Goal: Transaction & Acquisition: Purchase product/service

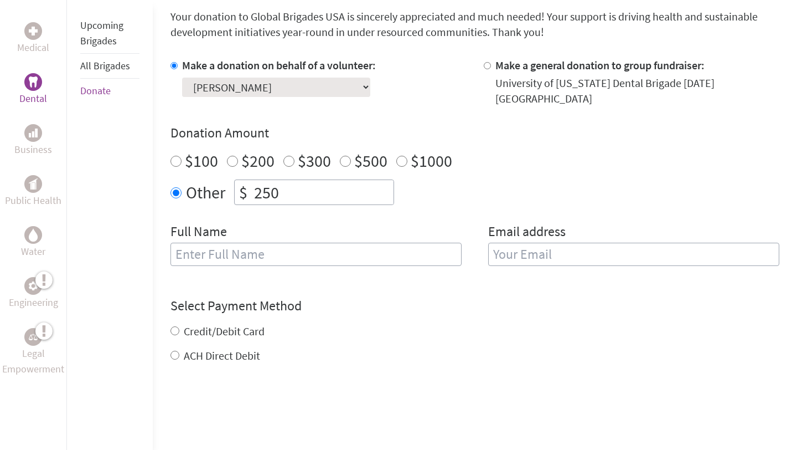
scroll to position [302, 0]
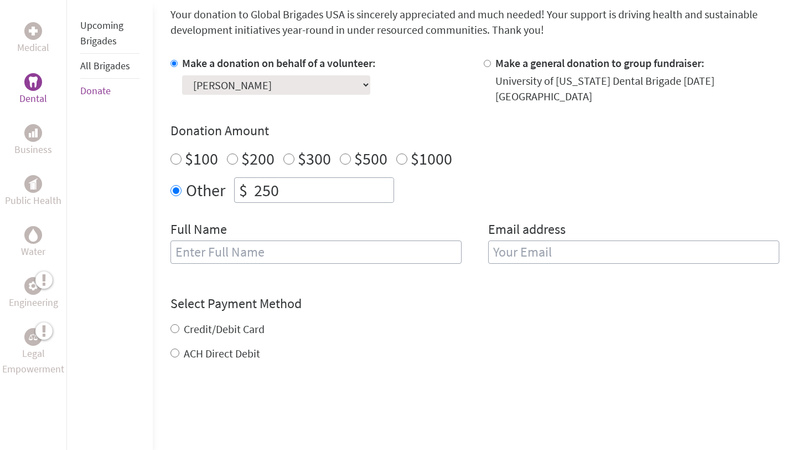
click at [224, 250] on input "text" at bounding box center [316, 251] width 291 height 23
click at [219, 249] on input "Aneka" at bounding box center [316, 251] width 291 height 23
type input "[PERSON_NAME]"
type input "[EMAIL_ADDRESS][DOMAIN_NAME]"
click at [174, 334] on div "Credit/Debit Card ACH Direct Debit" at bounding box center [475, 341] width 609 height 40
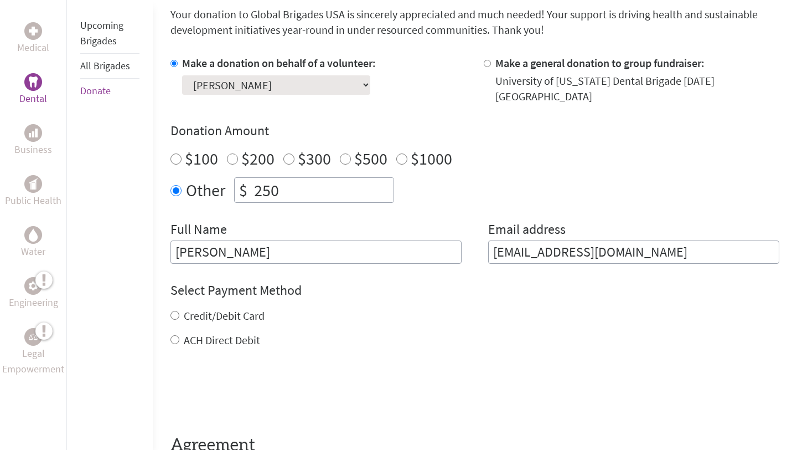
click at [172, 317] on input "Credit/Debit Card" at bounding box center [175, 315] width 9 height 9
radio input "true"
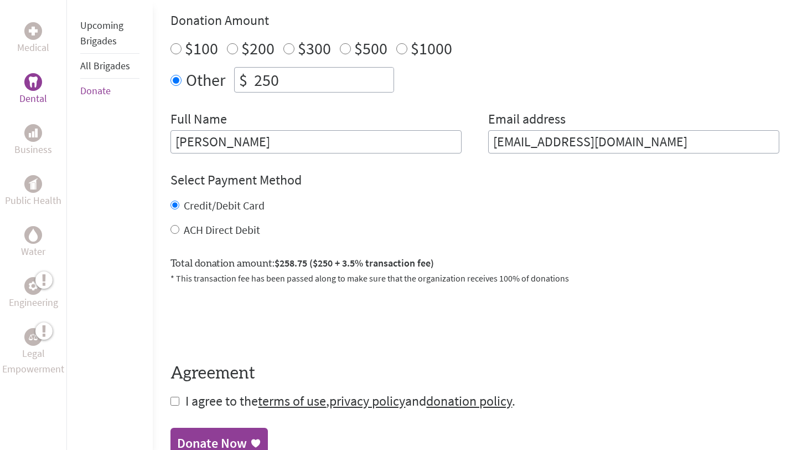
scroll to position [417, 0]
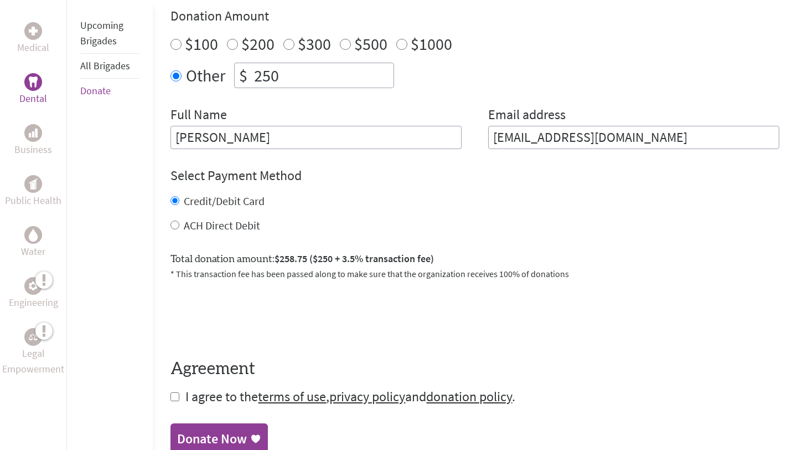
click at [176, 387] on form "Make a donation on behalf of a volunteer: Select a volunteer... [PERSON_NAME] […" at bounding box center [475, 173] width 609 height 464
click at [176, 392] on input "checkbox" at bounding box center [175, 396] width 9 height 9
checkbox input "true"
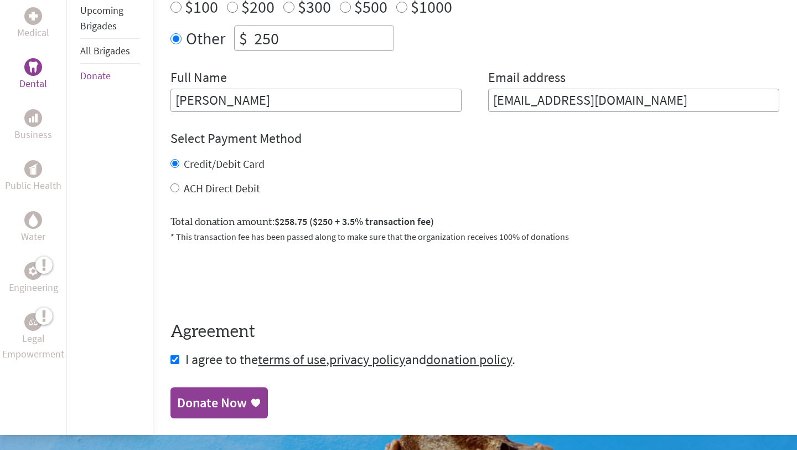
scroll to position [554, 0]
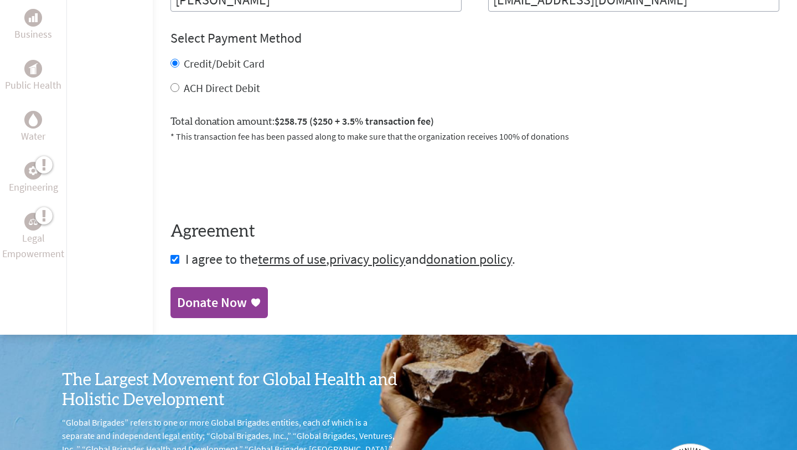
click at [241, 290] on link "Donate Now" at bounding box center [219, 302] width 97 height 31
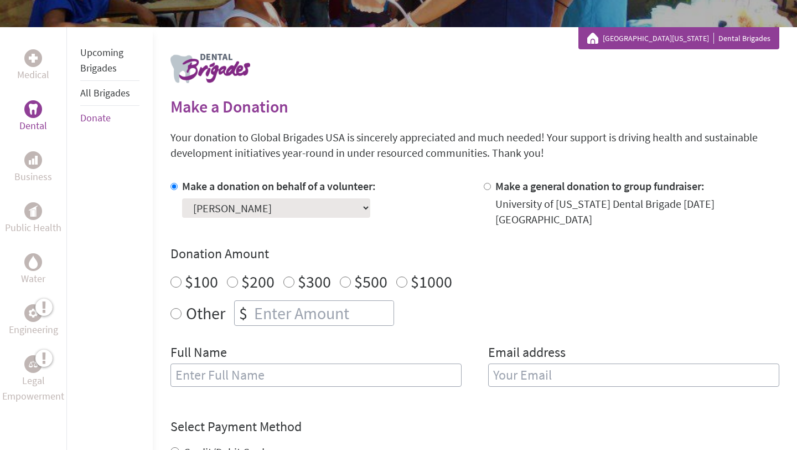
scroll to position [180, 0]
click at [685, 39] on link "[GEOGRAPHIC_DATA][US_STATE]" at bounding box center [658, 37] width 111 height 11
